Goal: Navigation & Orientation: Find specific page/section

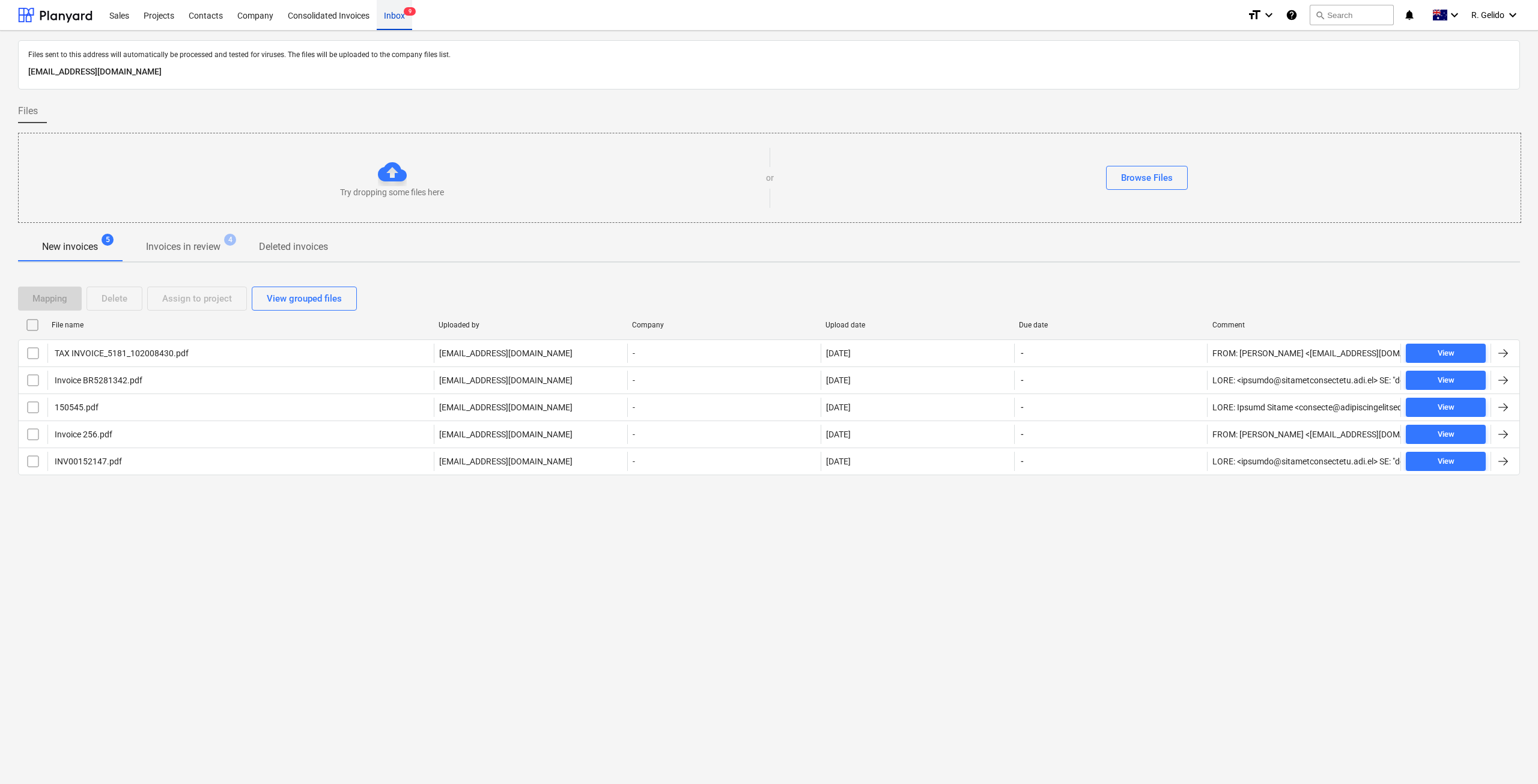
click at [405, 20] on div "Inbox 9" at bounding box center [394, 14] width 36 height 31
click at [406, 593] on div "Files sent to this address will automatically be processed and tested for virus…" at bounding box center [769, 407] width 1538 height 753
